Goal: Transaction & Acquisition: Purchase product/service

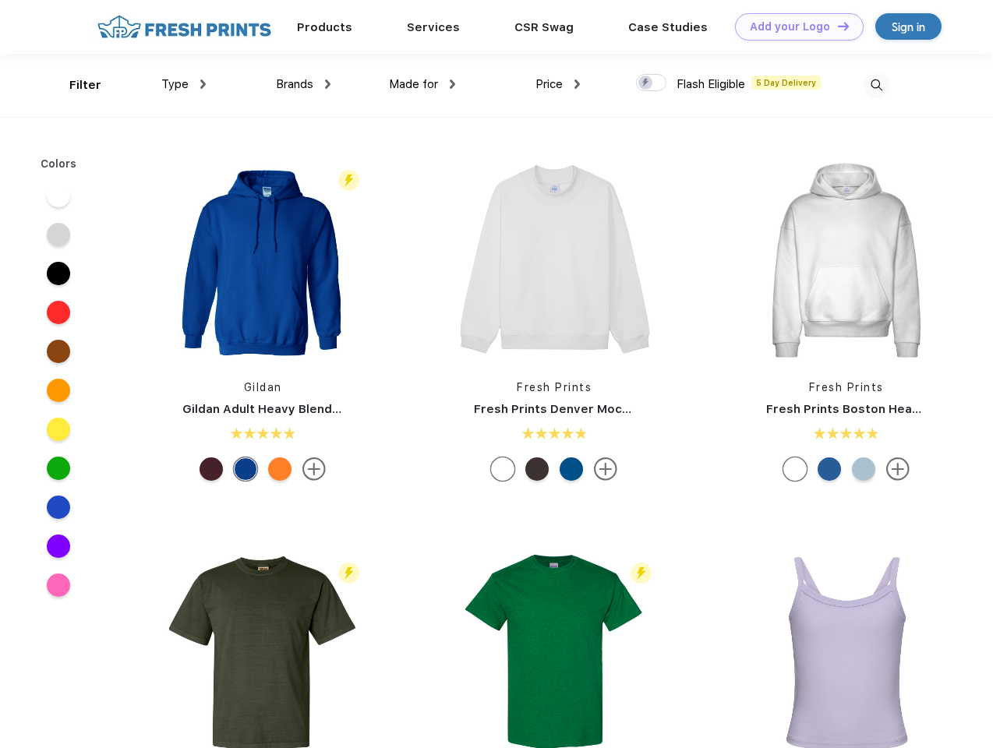
click at [794, 27] on link "Add your Logo Design Tool" at bounding box center [799, 26] width 129 height 27
click at [0, 0] on div "Design Tool" at bounding box center [0, 0] width 0 height 0
click at [836, 26] on link "Add your Logo Design Tool" at bounding box center [799, 26] width 129 height 27
click at [75, 85] on div "Filter" at bounding box center [85, 85] width 32 height 18
click at [184, 84] on span "Type" at bounding box center [174, 84] width 27 height 14
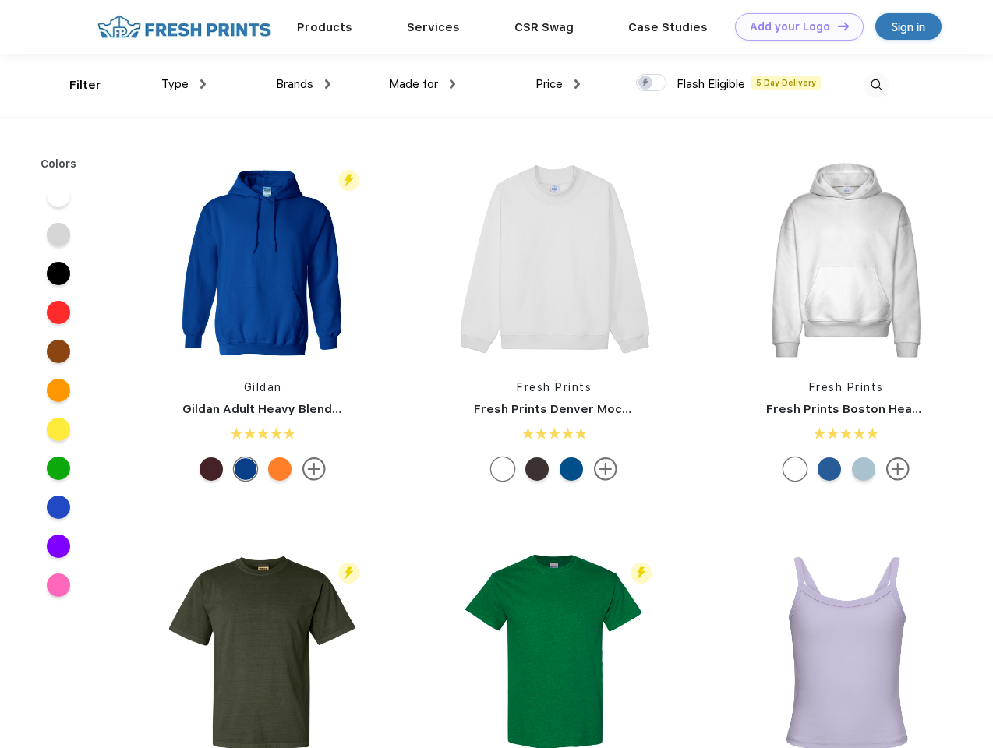
click at [303, 84] on span "Brands" at bounding box center [294, 84] width 37 height 14
click at [422, 84] on span "Made for" at bounding box center [413, 84] width 49 height 14
click at [558, 84] on span "Price" at bounding box center [549, 84] width 27 height 14
click at [652, 83] on div at bounding box center [651, 82] width 30 height 17
click at [646, 83] on input "checkbox" at bounding box center [641, 78] width 10 height 10
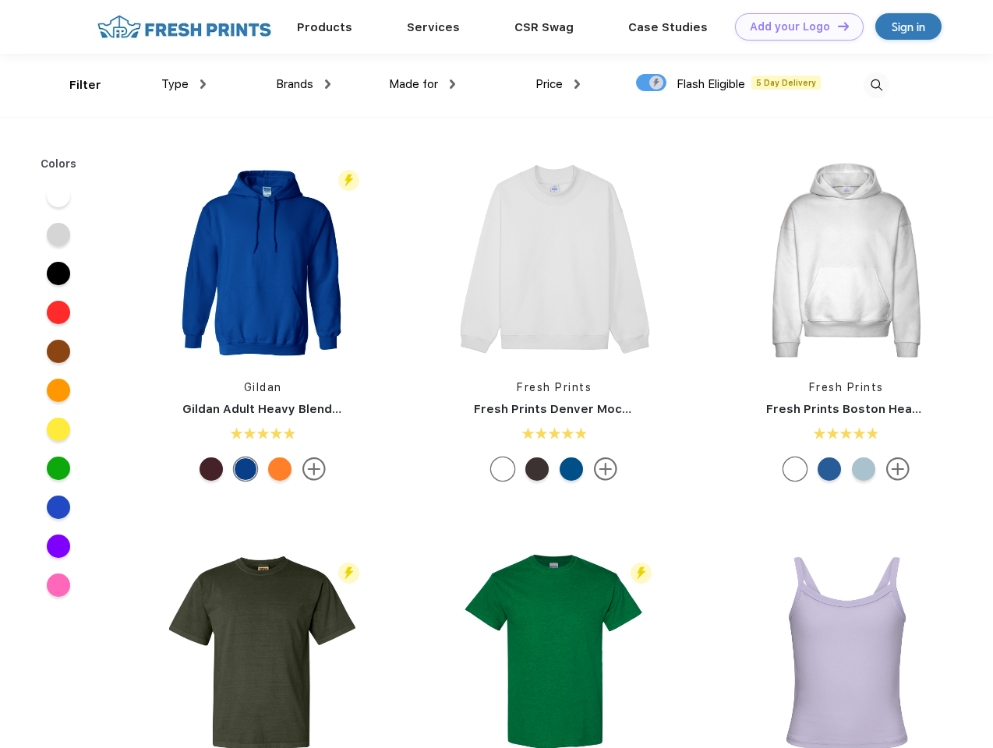
click at [876, 85] on img at bounding box center [877, 85] width 26 height 26
